Goal: Information Seeking & Learning: Learn about a topic

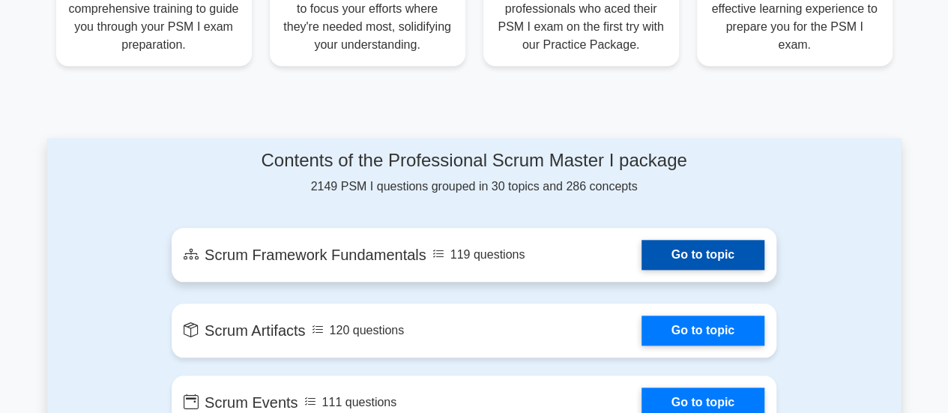
click at [713, 260] on link "Go to topic" at bounding box center [702, 255] width 123 height 30
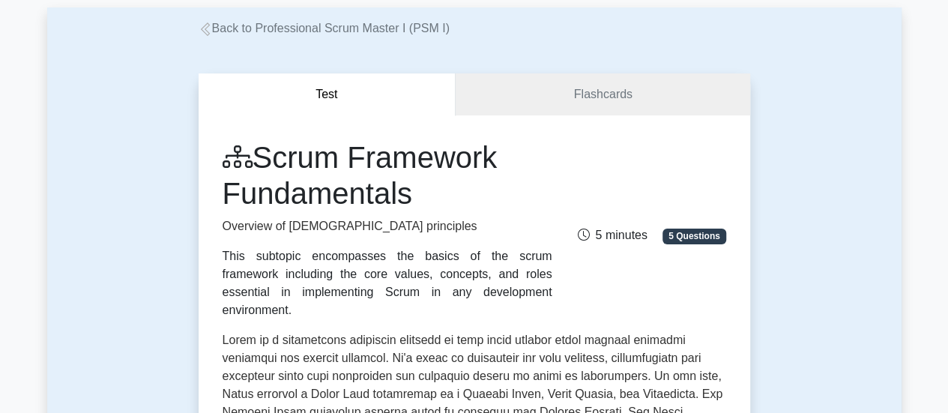
scroll to position [75, 0]
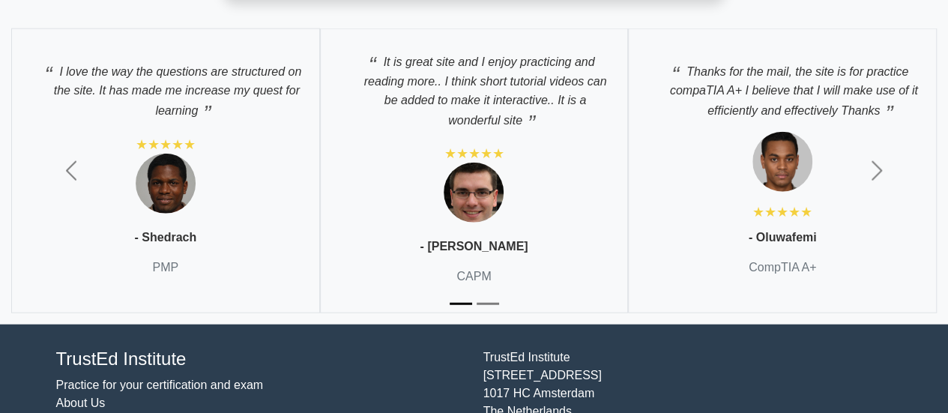
scroll to position [4570, 0]
